Goal: Task Accomplishment & Management: Use online tool/utility

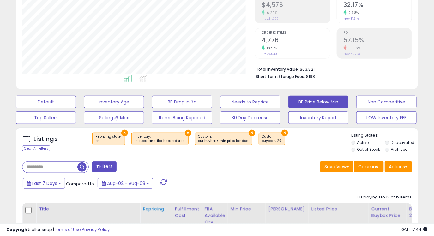
scroll to position [105, 0]
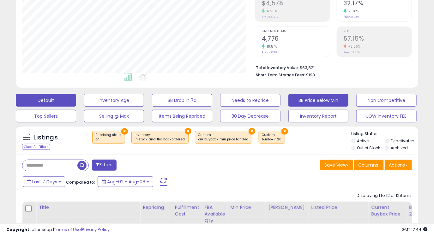
click at [63, 101] on button "Default" at bounding box center [46, 100] width 60 height 13
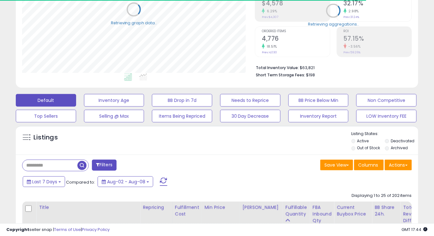
click at [58, 166] on input "text" at bounding box center [49, 165] width 55 height 11
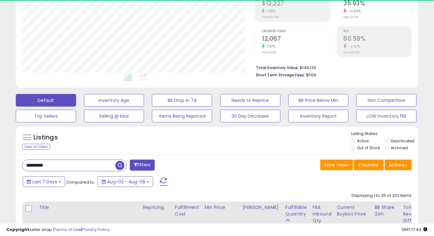
scroll to position [129, 233]
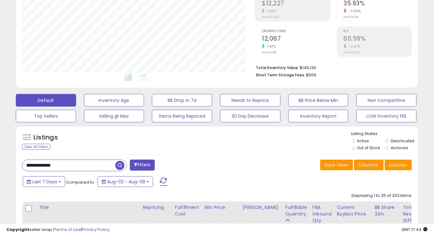
type input "**********"
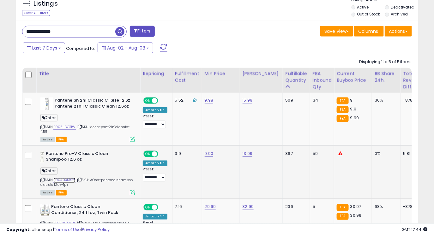
click at [70, 182] on link "B0040XKR7Y" at bounding box center [64, 180] width 22 height 5
click at [67, 128] on link "B005JDGT1W" at bounding box center [64, 126] width 22 height 5
click at [208, 100] on link "9.98" at bounding box center [209, 100] width 9 height 6
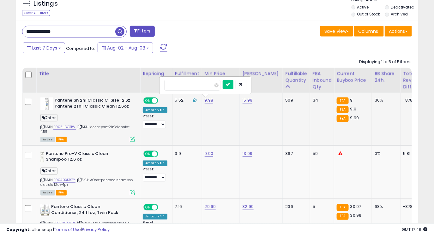
type input "*"
type input "**"
click button "submit" at bounding box center [228, 84] width 11 height 9
